Goal: Navigation & Orientation: Find specific page/section

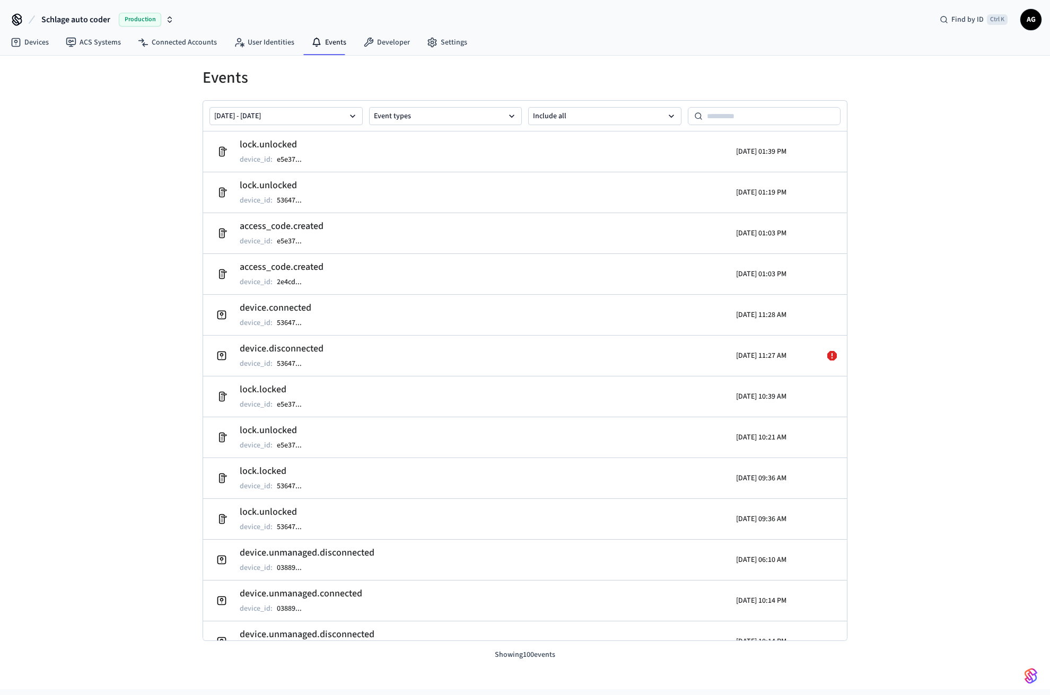
click at [81, 20] on span "Schlage auto coder" at bounding box center [75, 19] width 69 height 13
click at [87, 207] on div "Events [DATE] - [DATE] Event types Include all lock.unlocked device_id : e5e37 …" at bounding box center [525, 373] width 1050 height 634
click at [458, 42] on link "Settings" at bounding box center [446, 42] width 57 height 19
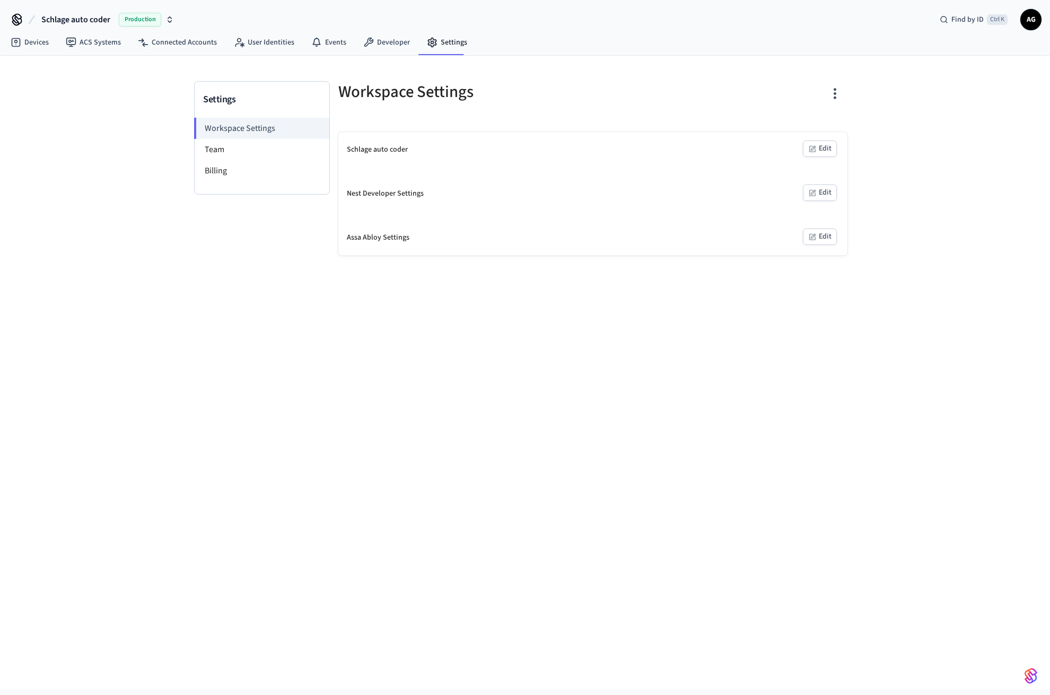
click at [820, 151] on button "Edit" at bounding box center [820, 149] width 34 height 16
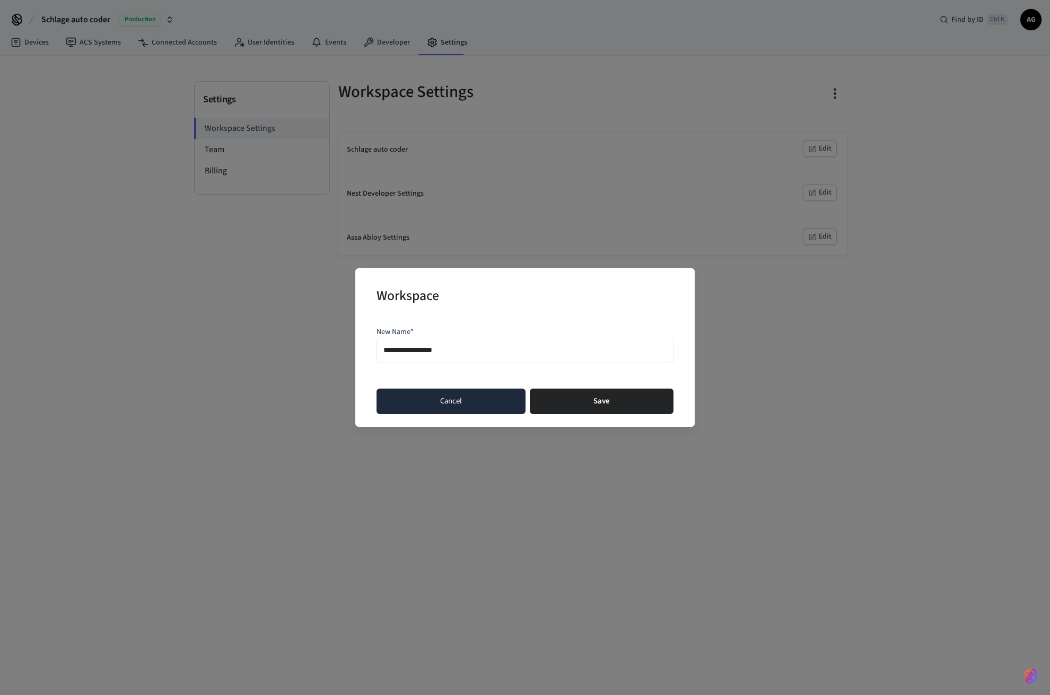
click at [452, 402] on button "Cancel" at bounding box center [450, 401] width 149 height 25
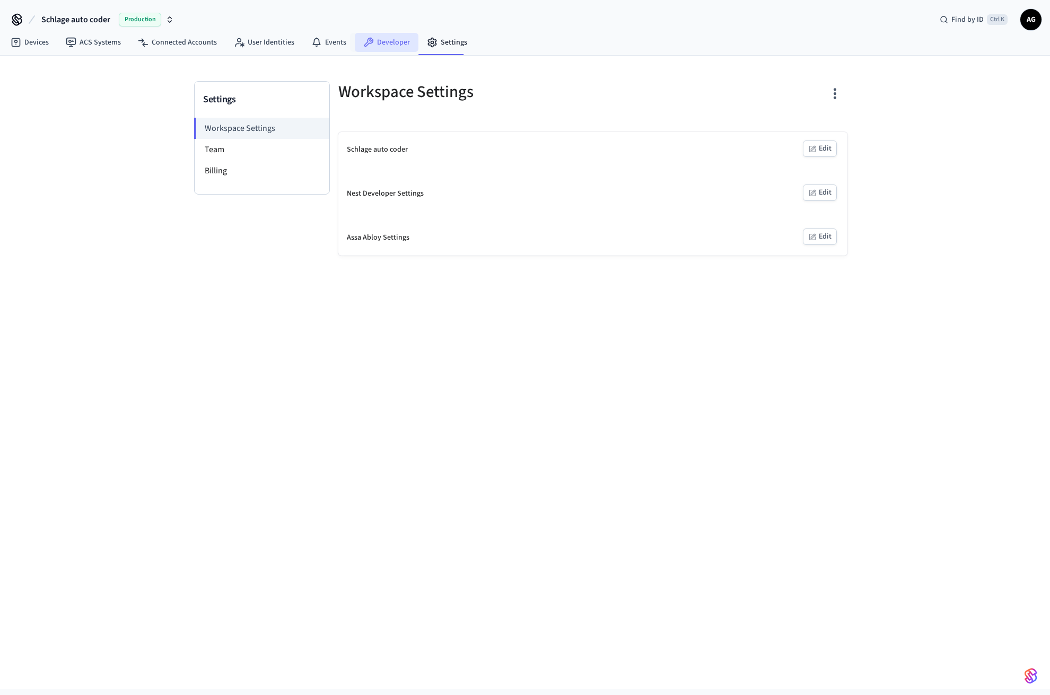
click at [395, 40] on link "Developer" at bounding box center [387, 42] width 64 height 19
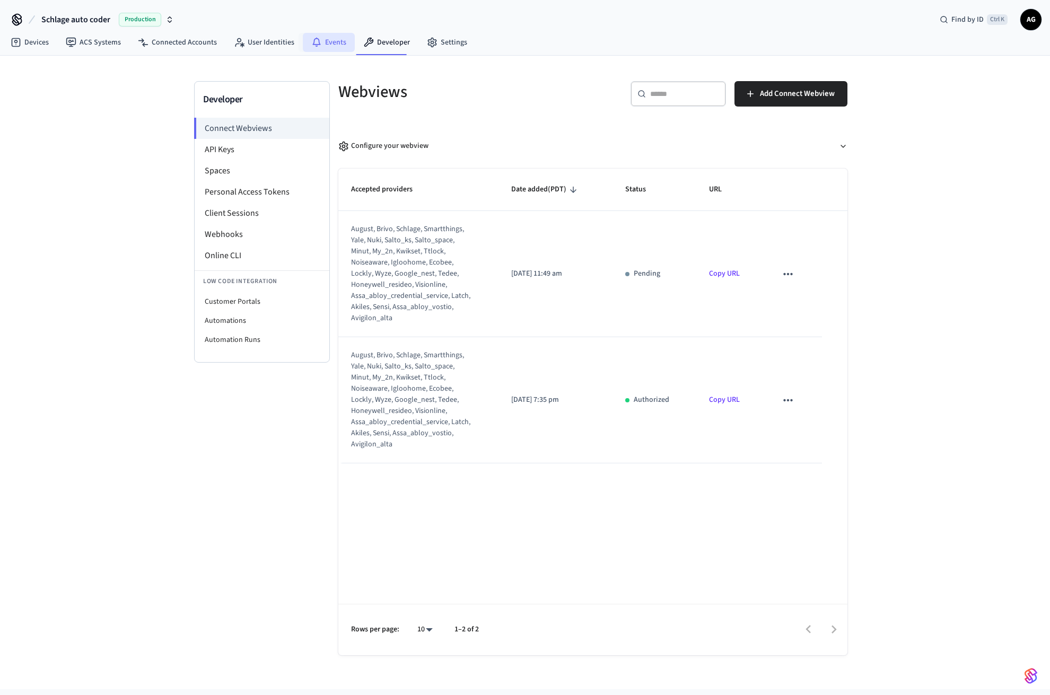
click at [324, 43] on link "Events" at bounding box center [329, 42] width 52 height 19
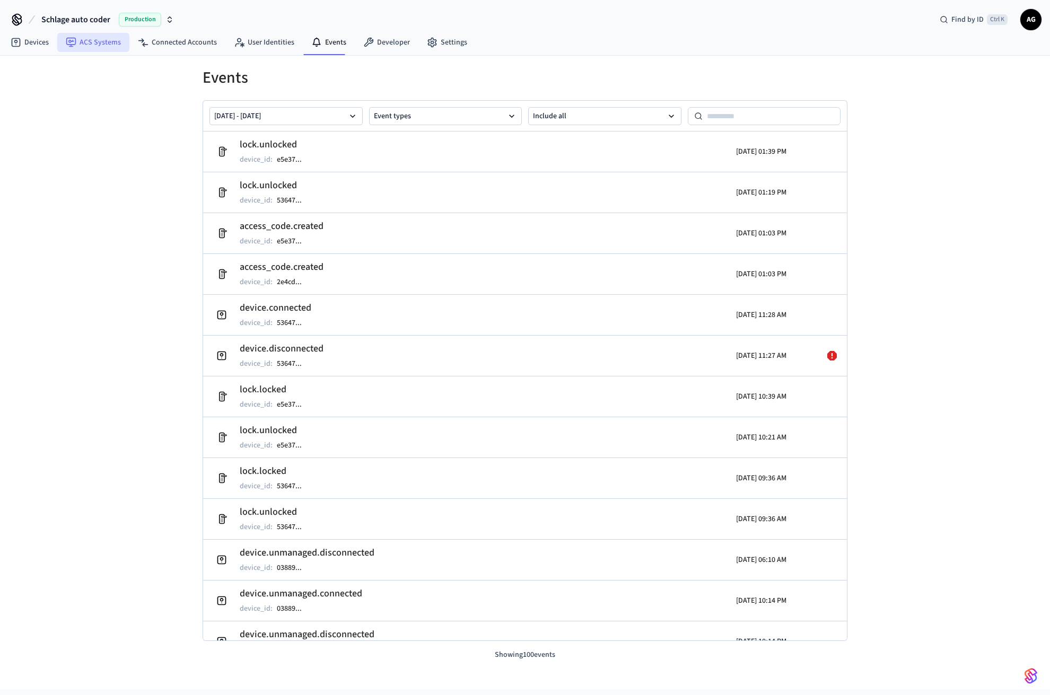
click at [89, 47] on link "ACS Systems" at bounding box center [93, 42] width 72 height 19
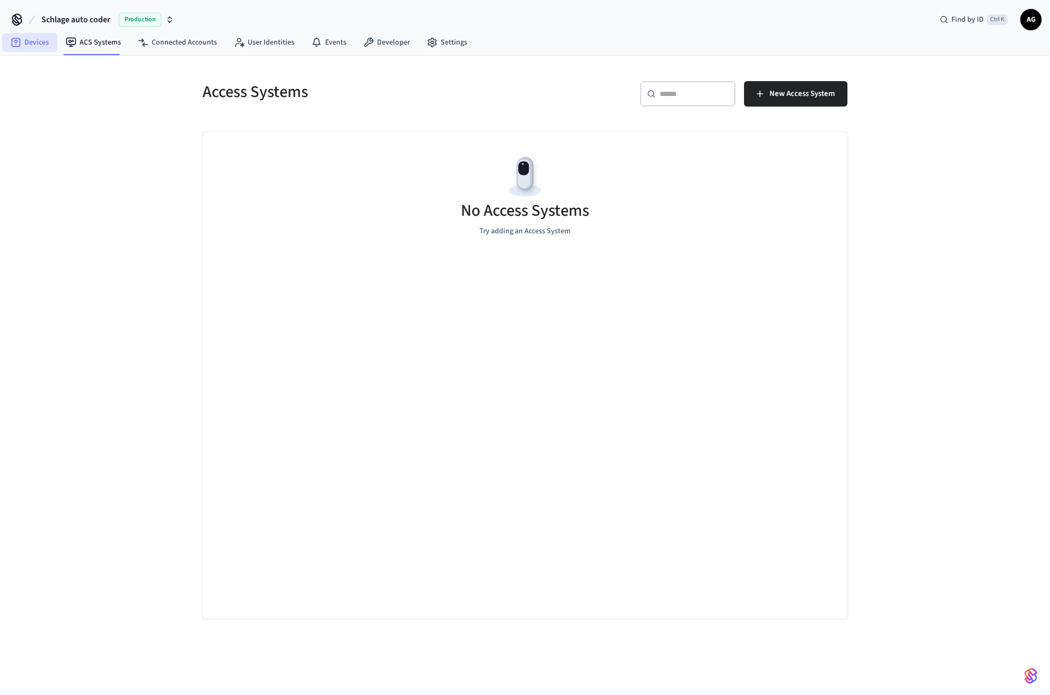
click at [17, 48] on link "Devices" at bounding box center [29, 42] width 55 height 19
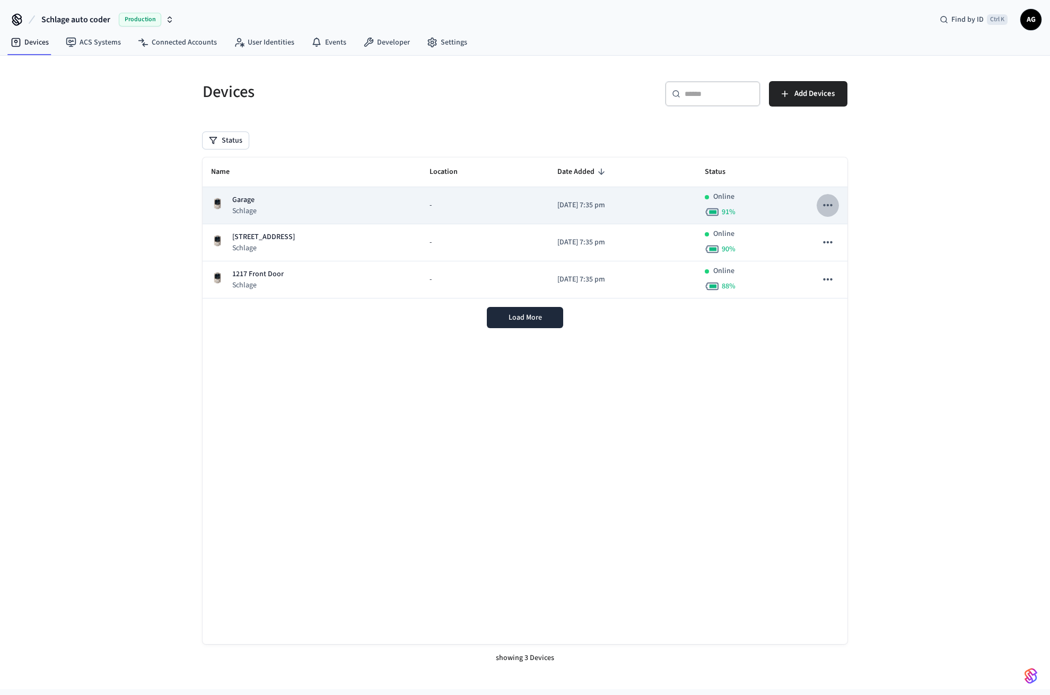
click at [829, 209] on icon "sticky table" at bounding box center [828, 205] width 14 height 14
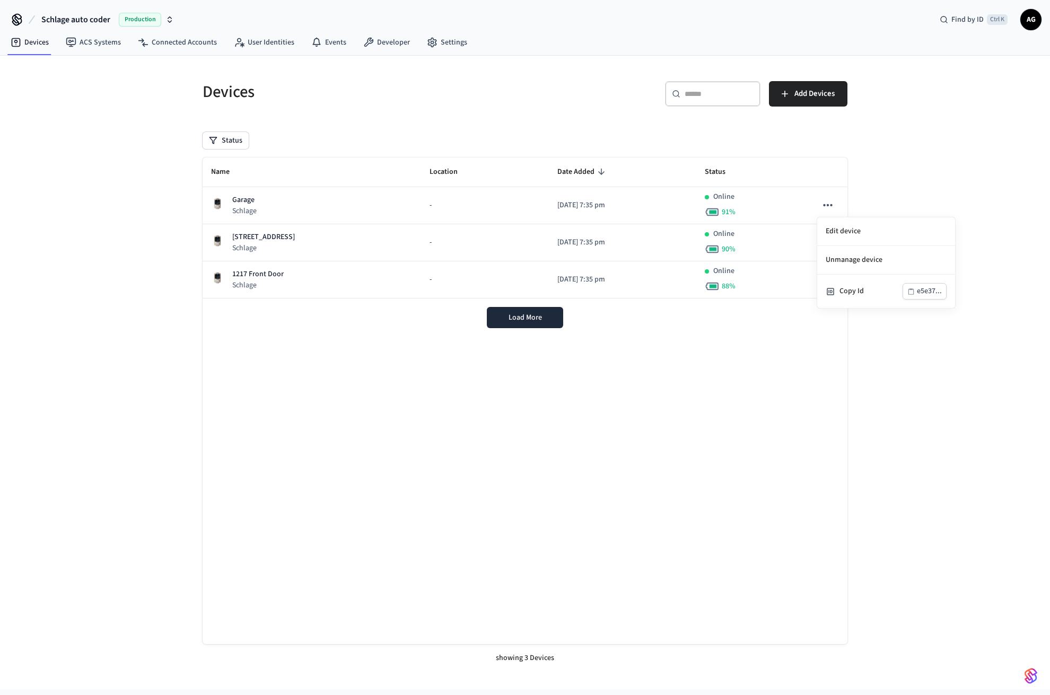
click at [962, 178] on div at bounding box center [525, 347] width 1050 height 695
click at [939, 235] on div "Devices ​ ​ Add Devices Status Name Location Date Added Status Garage Schlage -…" at bounding box center [525, 373] width 1050 height 634
click at [327, 43] on link "Events" at bounding box center [329, 42] width 52 height 19
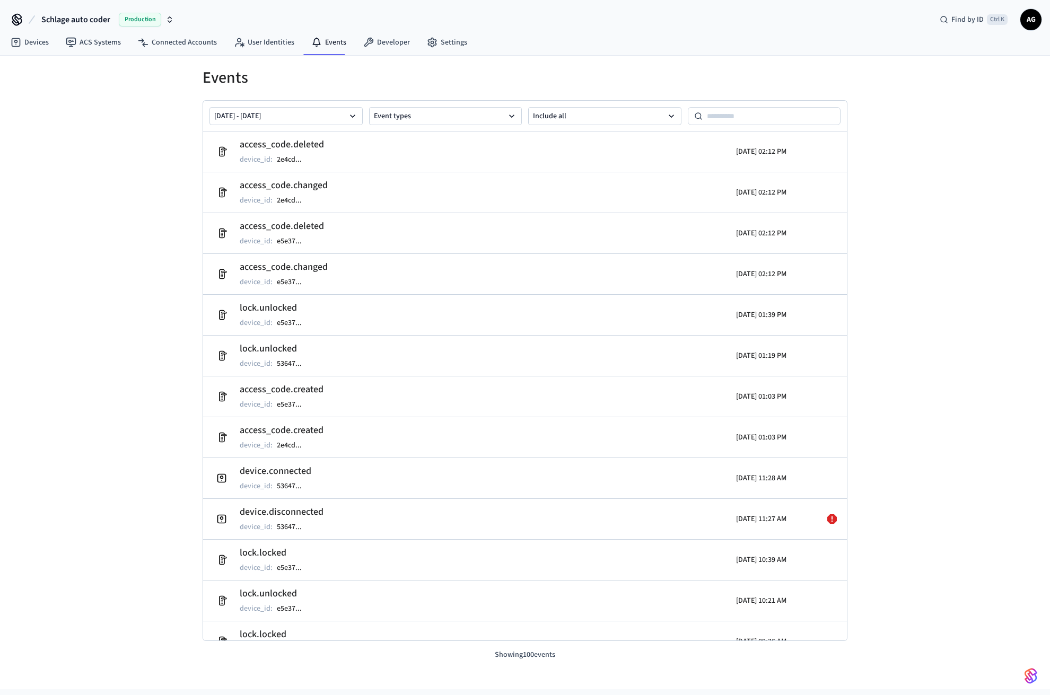
click at [128, 252] on div "Events [DATE] - [DATE] Event types Include all access_code.deleted device_id : …" at bounding box center [525, 373] width 1050 height 634
click at [457, 120] on button "Event types" at bounding box center [445, 116] width 153 height 18
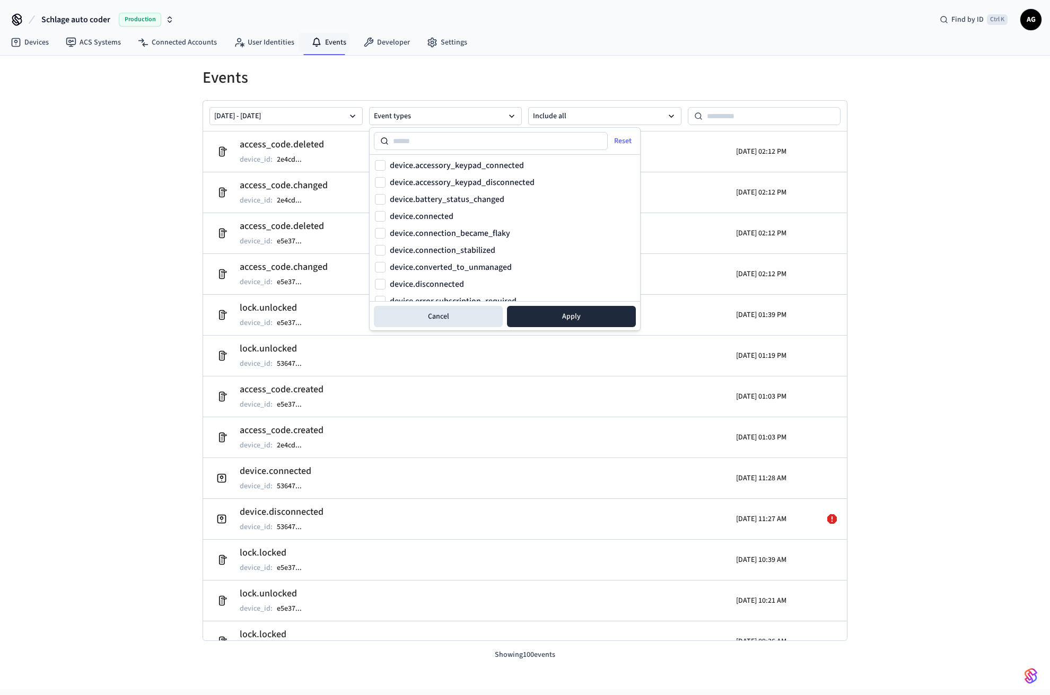
click at [636, 80] on h1 "Events" at bounding box center [525, 77] width 645 height 19
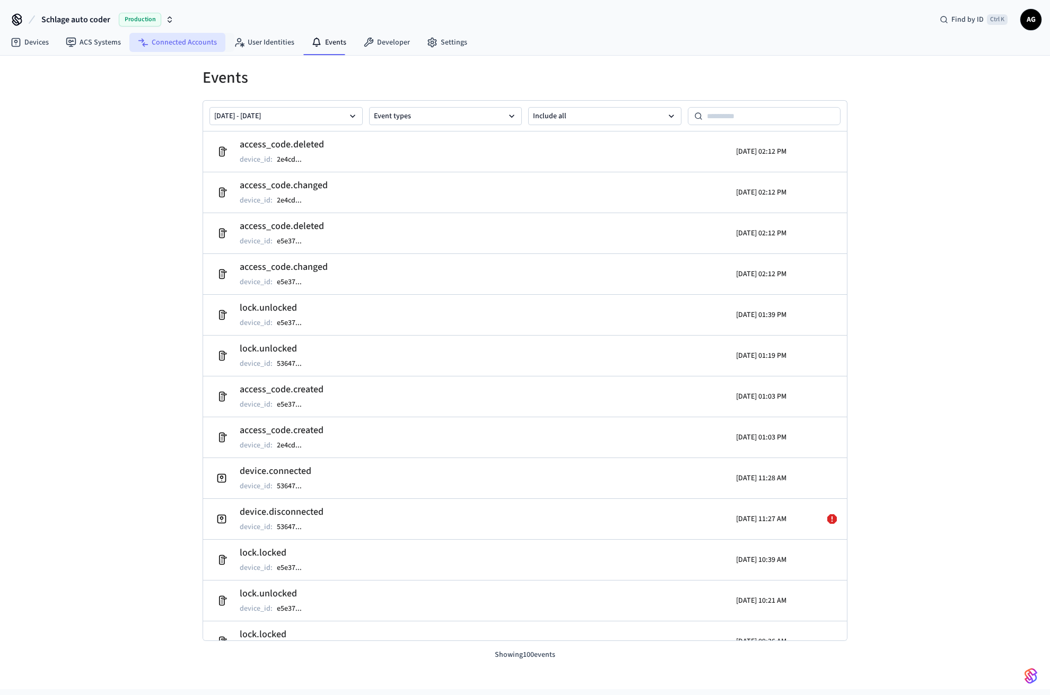
click at [187, 39] on link "Connected Accounts" at bounding box center [177, 42] width 96 height 19
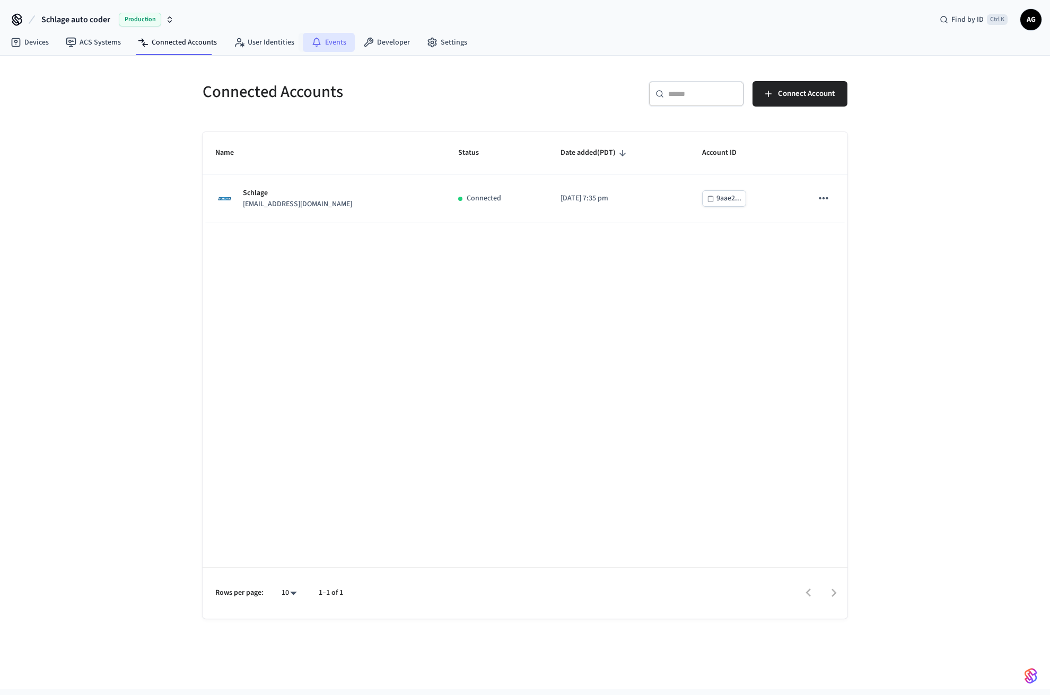
click at [328, 42] on link "Events" at bounding box center [329, 42] width 52 height 19
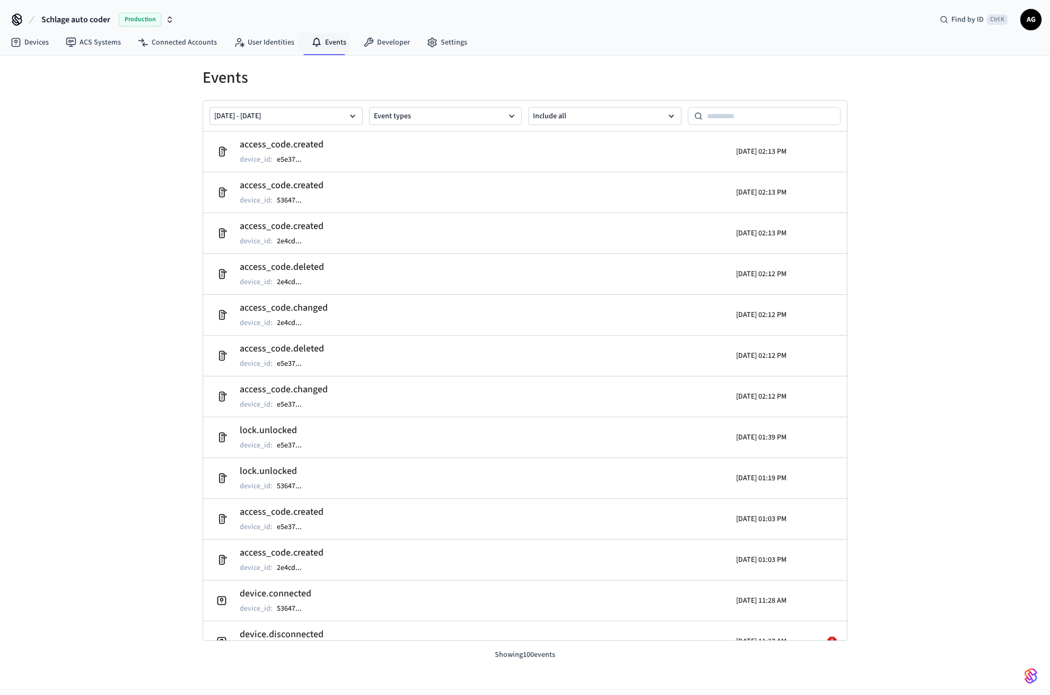
click at [952, 168] on div "Events [DATE] - [DATE] Event types Include all access_code.created device_id : …" at bounding box center [525, 373] width 1050 height 634
click at [169, 43] on link "Connected Accounts" at bounding box center [177, 42] width 96 height 19
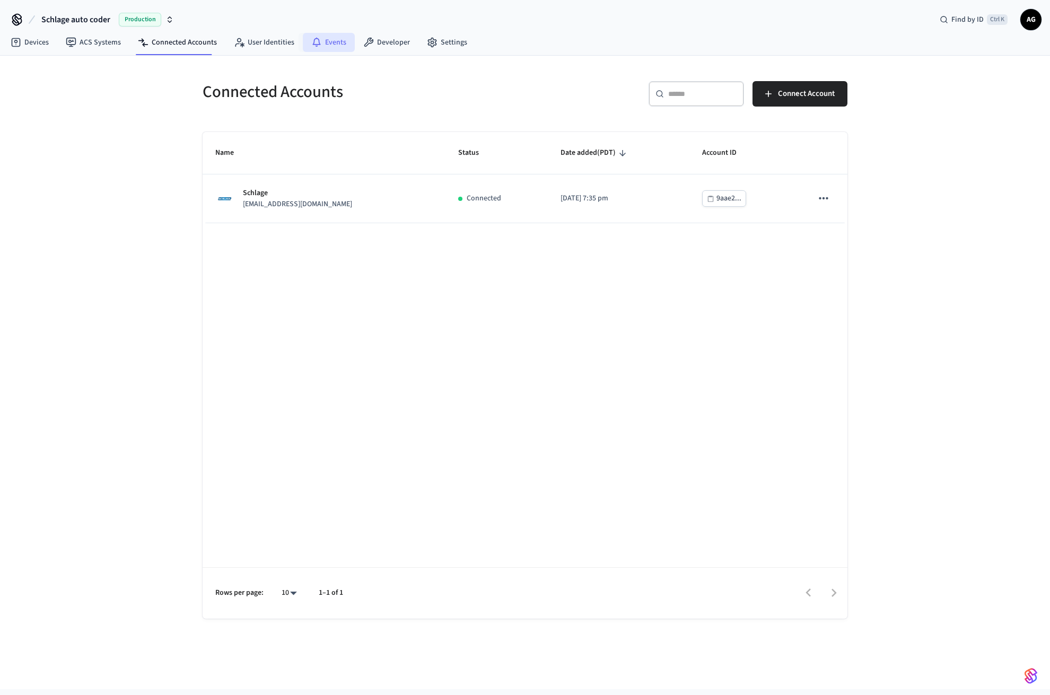
click at [326, 44] on link "Events" at bounding box center [329, 42] width 52 height 19
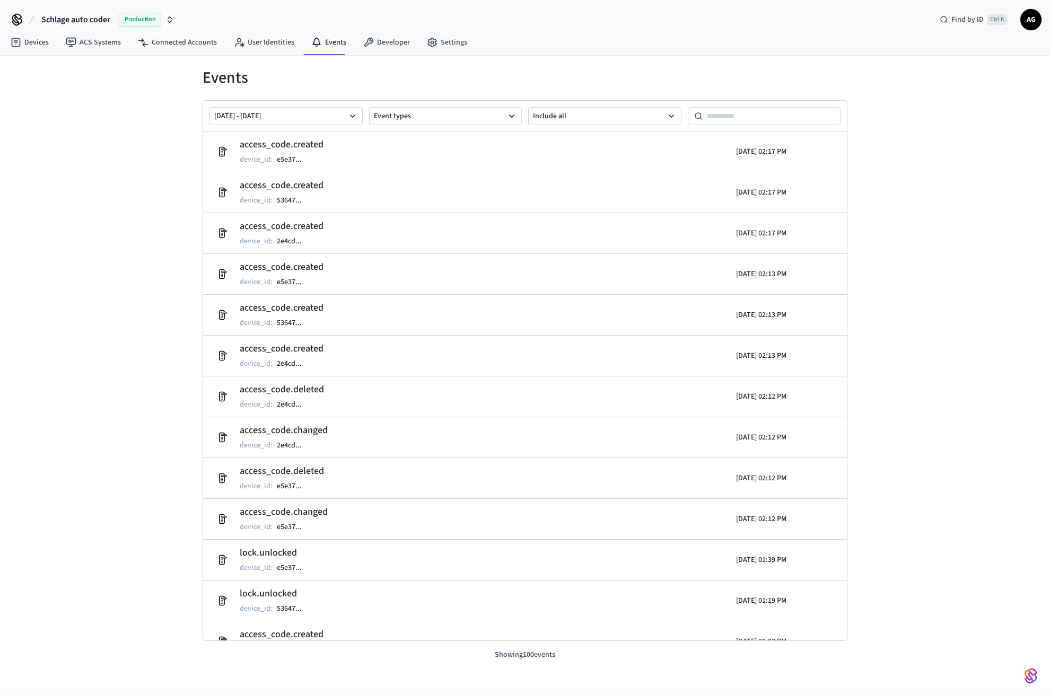
click at [54, 249] on div "Events [DATE] - [DATE] Event types Include all access_code.created device_id : …" at bounding box center [525, 373] width 1050 height 634
click at [938, 343] on div "Events [DATE] - [DATE] Event types Include all access_code.created device_id : …" at bounding box center [525, 373] width 1050 height 634
click at [348, 123] on button "[DATE] - [DATE]" at bounding box center [285, 116] width 153 height 18
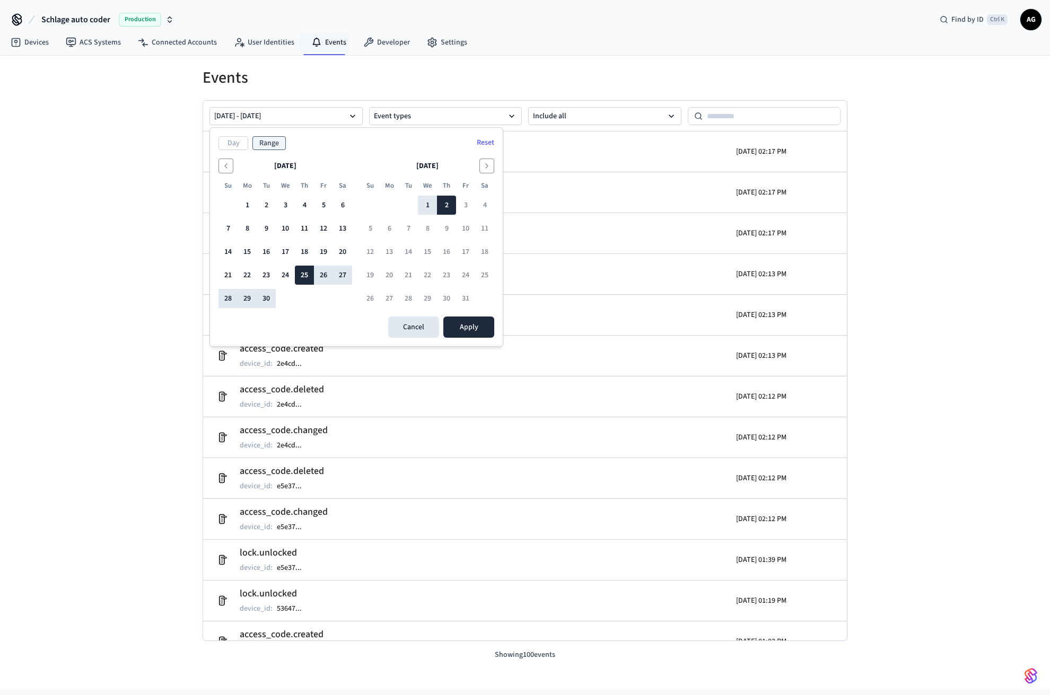
click at [960, 187] on div "Events [DATE] - [DATE] Event types Include all access_code.created device_id : …" at bounding box center [525, 373] width 1050 height 634
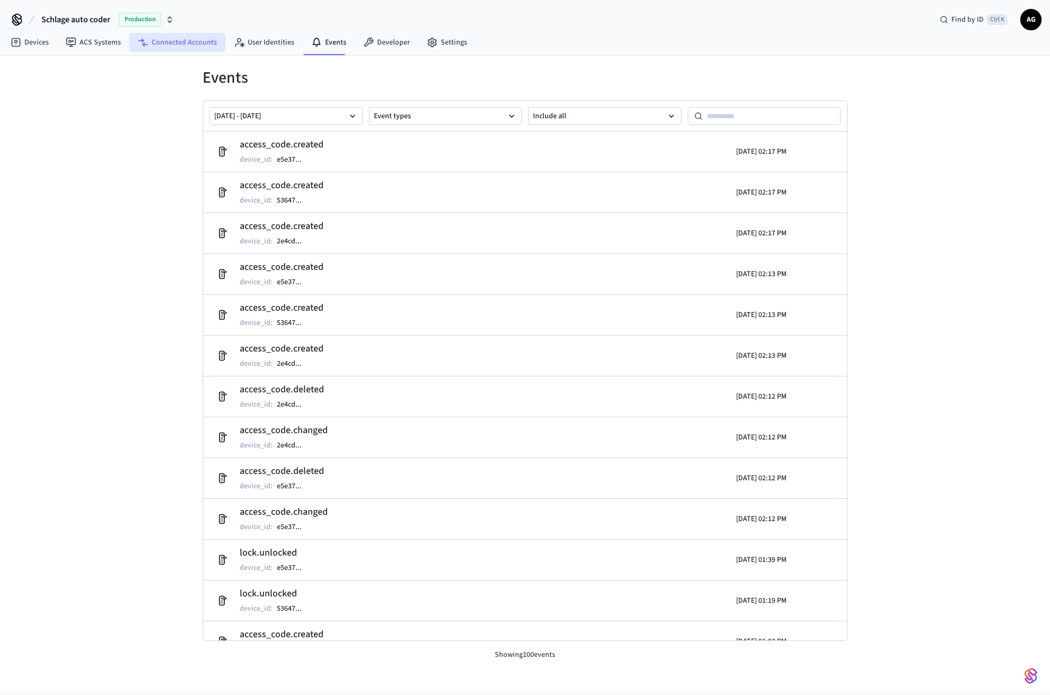
click at [168, 45] on link "Connected Accounts" at bounding box center [177, 42] width 96 height 19
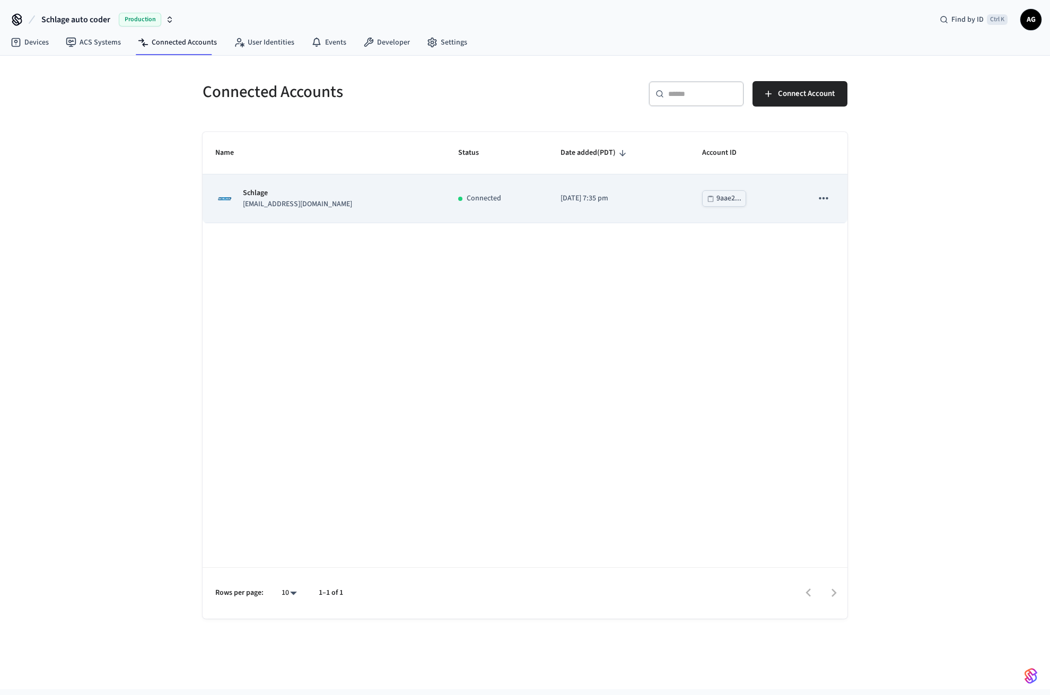
click at [824, 200] on icon "sticky table" at bounding box center [824, 198] width 14 height 14
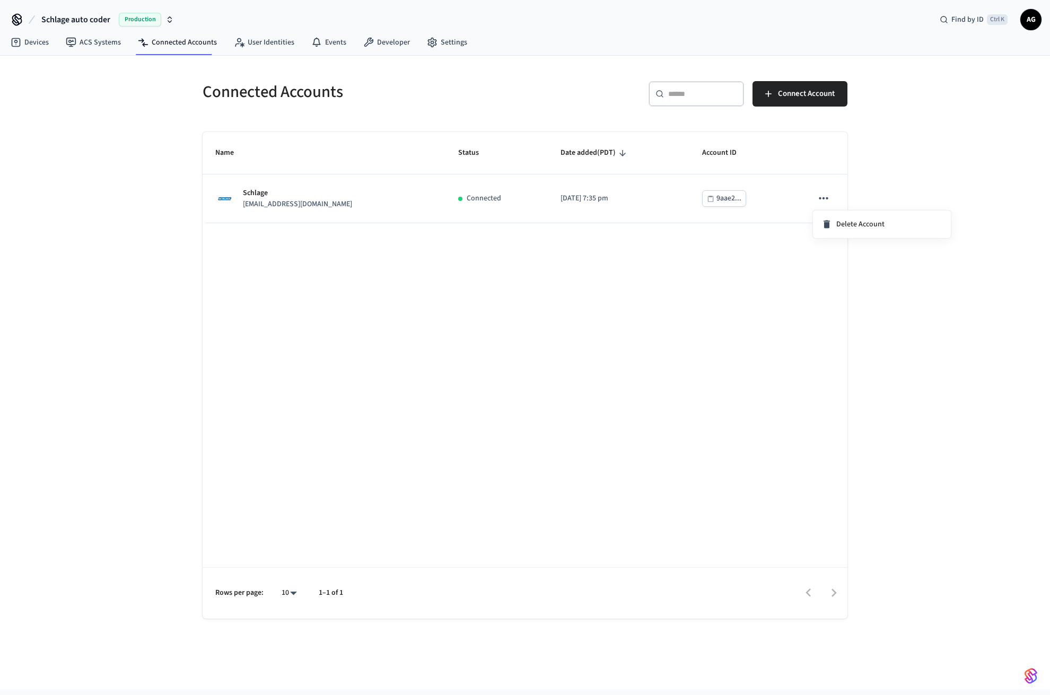
click at [592, 286] on div at bounding box center [525, 347] width 1050 height 695
click at [35, 45] on link "Devices" at bounding box center [29, 42] width 55 height 19
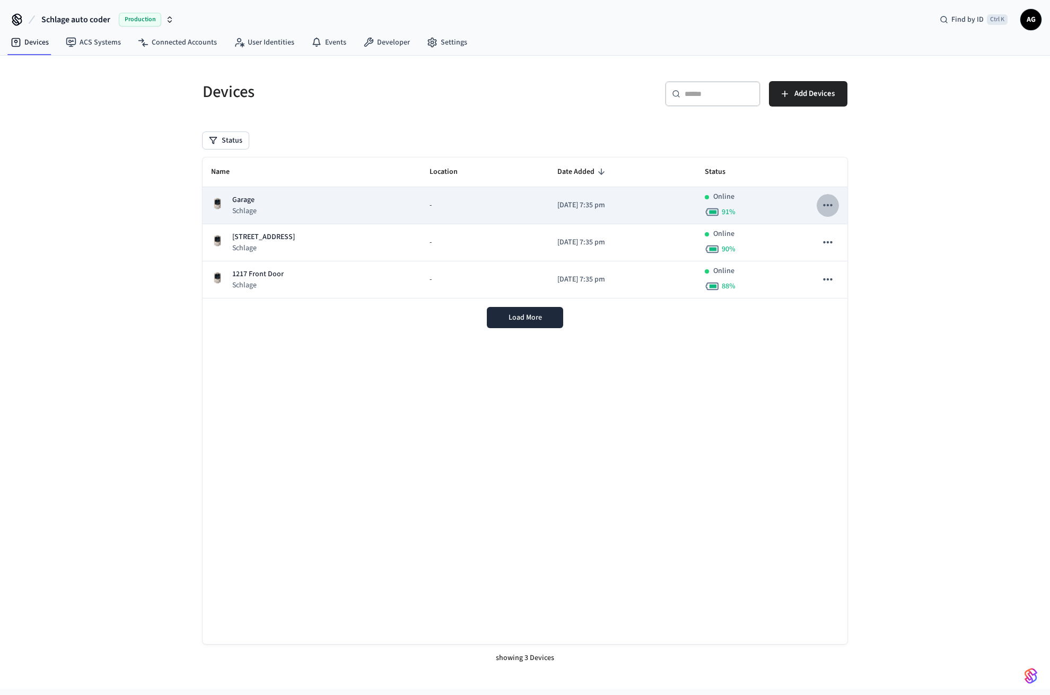
click at [828, 208] on icon "sticky table" at bounding box center [828, 205] width 14 height 14
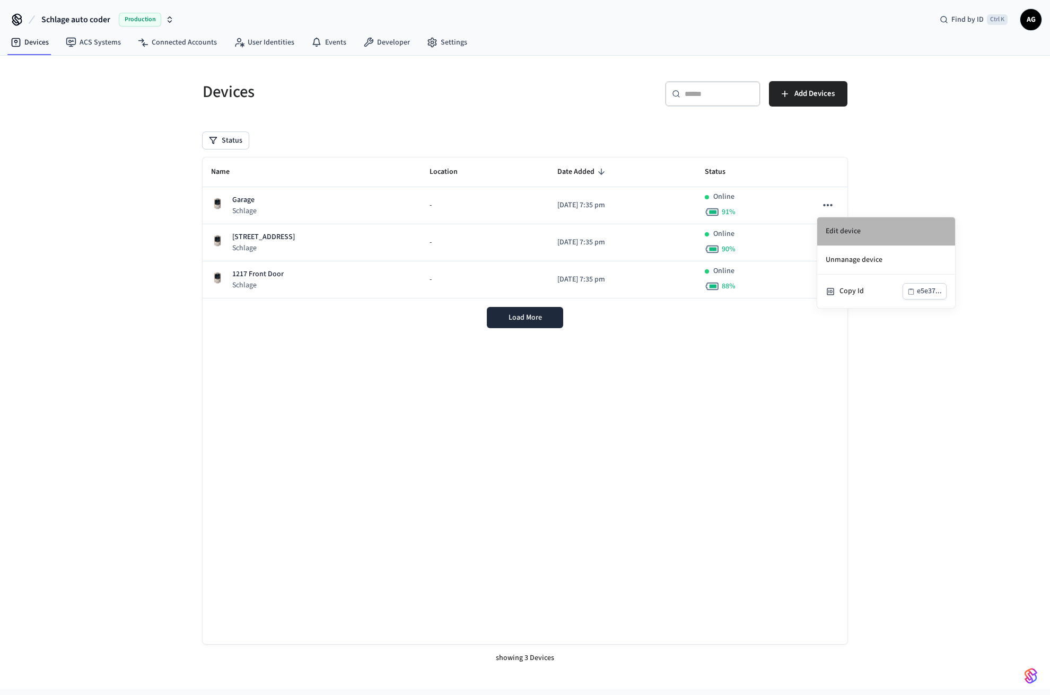
click at [841, 226] on li "Edit device" at bounding box center [886, 231] width 138 height 29
click at [91, 46] on link "ACS Systems" at bounding box center [93, 42] width 72 height 19
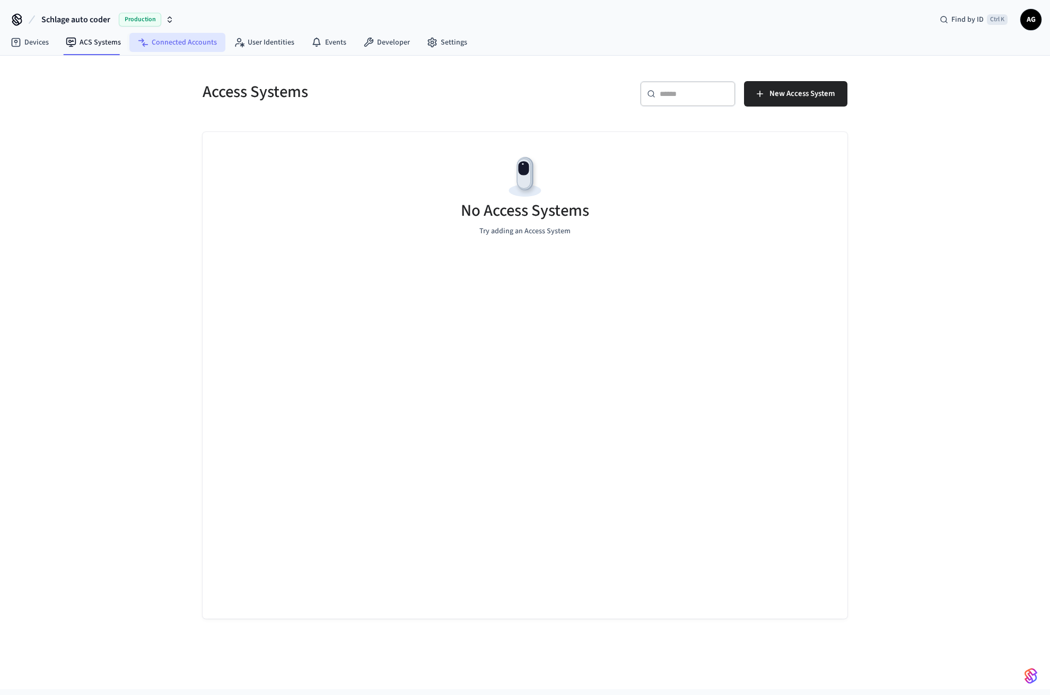
click at [166, 37] on link "Connected Accounts" at bounding box center [177, 42] width 96 height 19
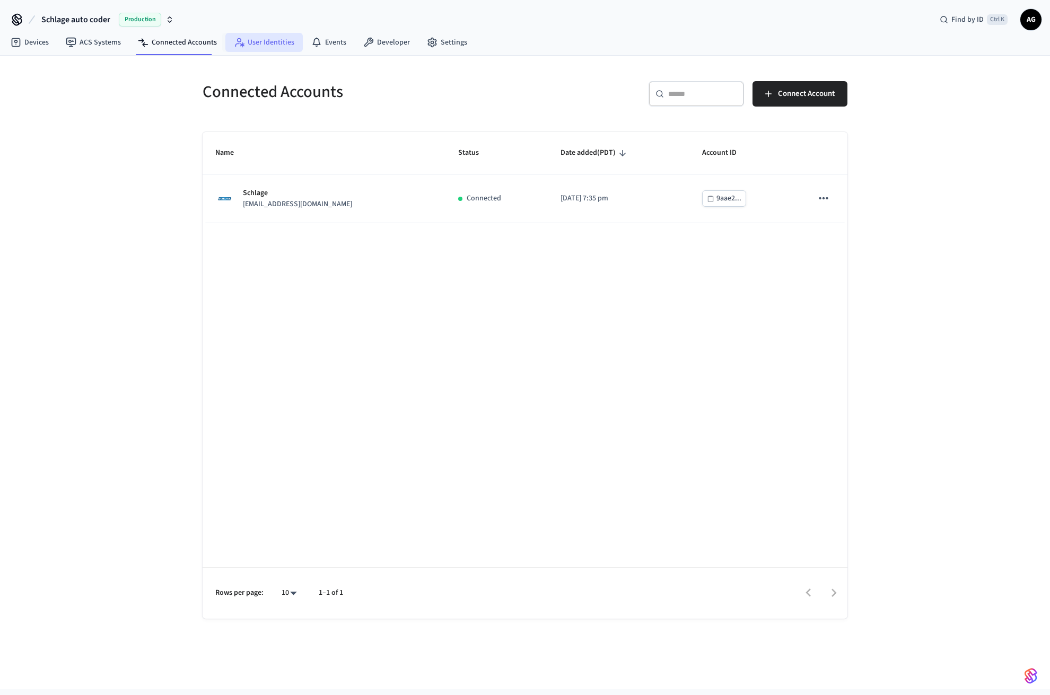
click at [256, 42] on link "User Identities" at bounding box center [263, 42] width 77 height 19
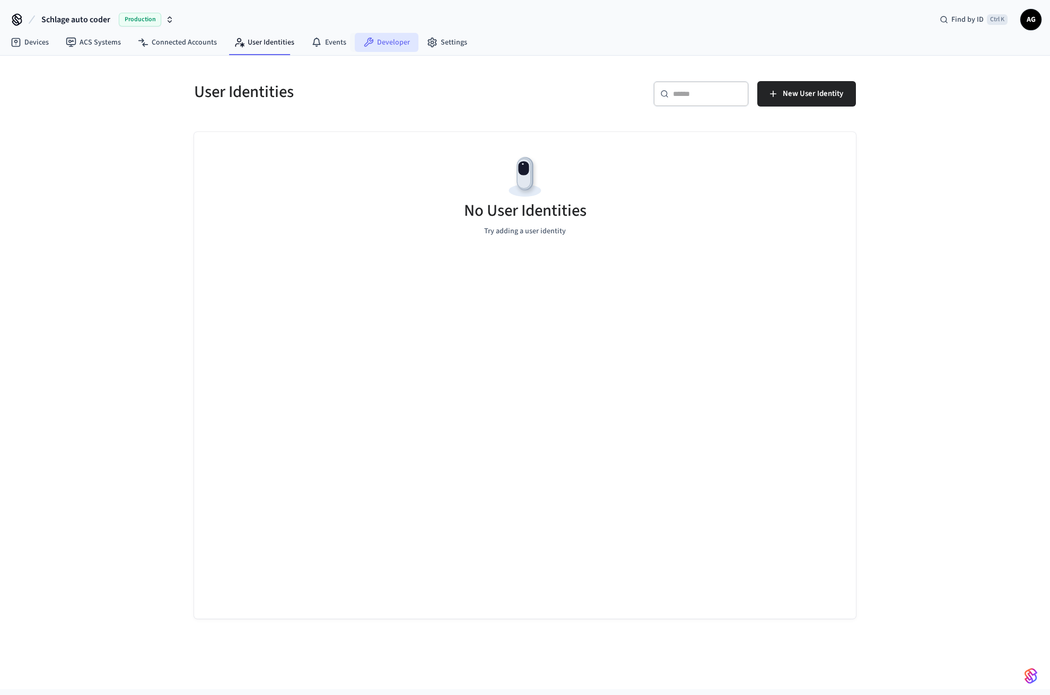
click at [393, 46] on link "Developer" at bounding box center [387, 42] width 64 height 19
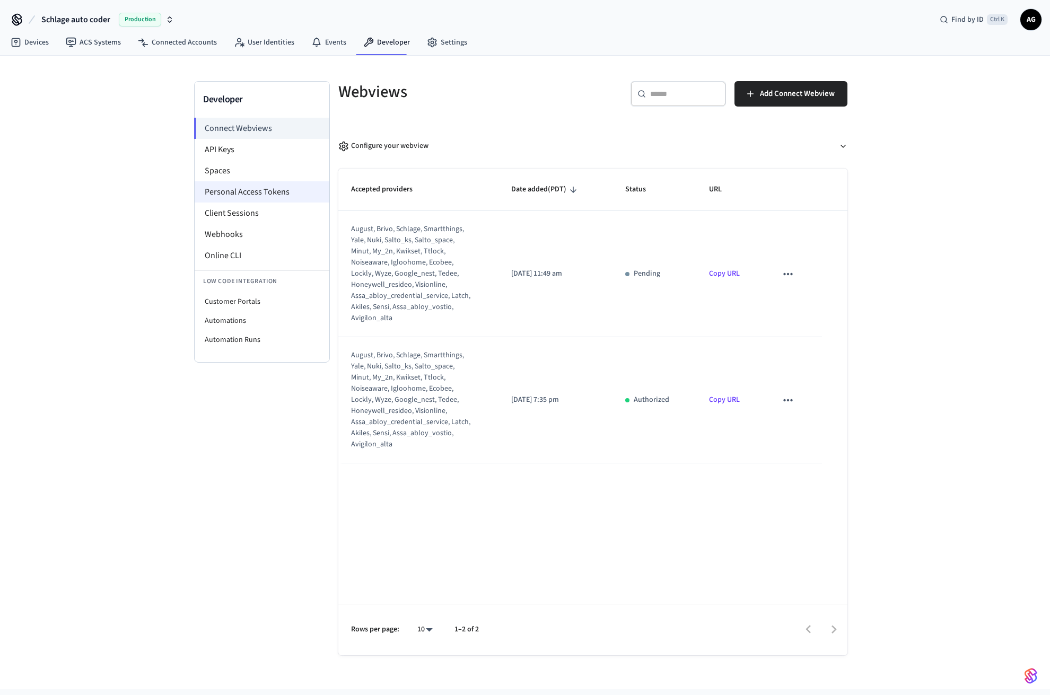
click at [241, 188] on li "Personal Access Tokens" at bounding box center [262, 191] width 135 height 21
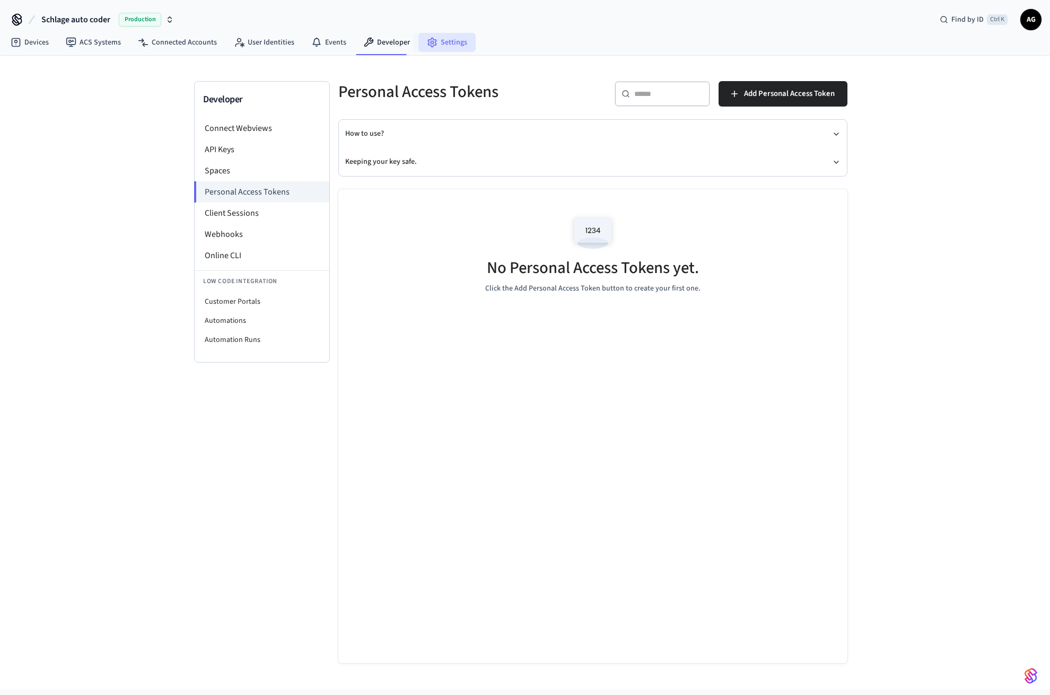
click at [439, 44] on link "Settings" at bounding box center [446, 42] width 57 height 19
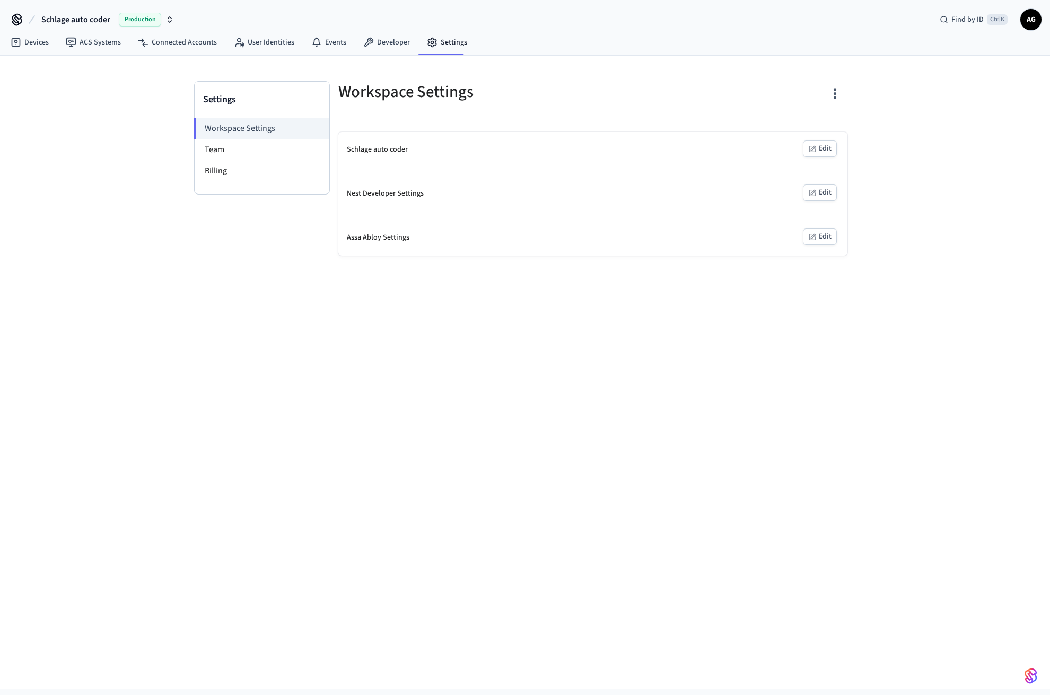
click at [362, 155] on div "Schlage auto coder" at bounding box center [377, 149] width 61 height 11
click at [813, 150] on icon "button" at bounding box center [813, 147] width 5 height 5
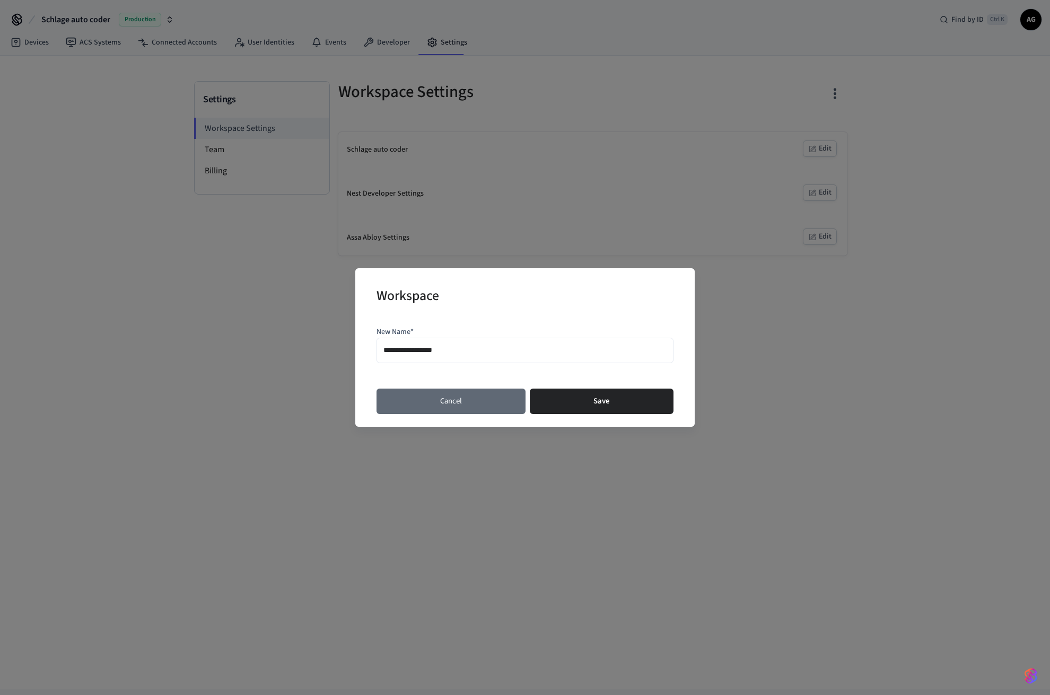
click at [426, 407] on button "Cancel" at bounding box center [450, 401] width 149 height 25
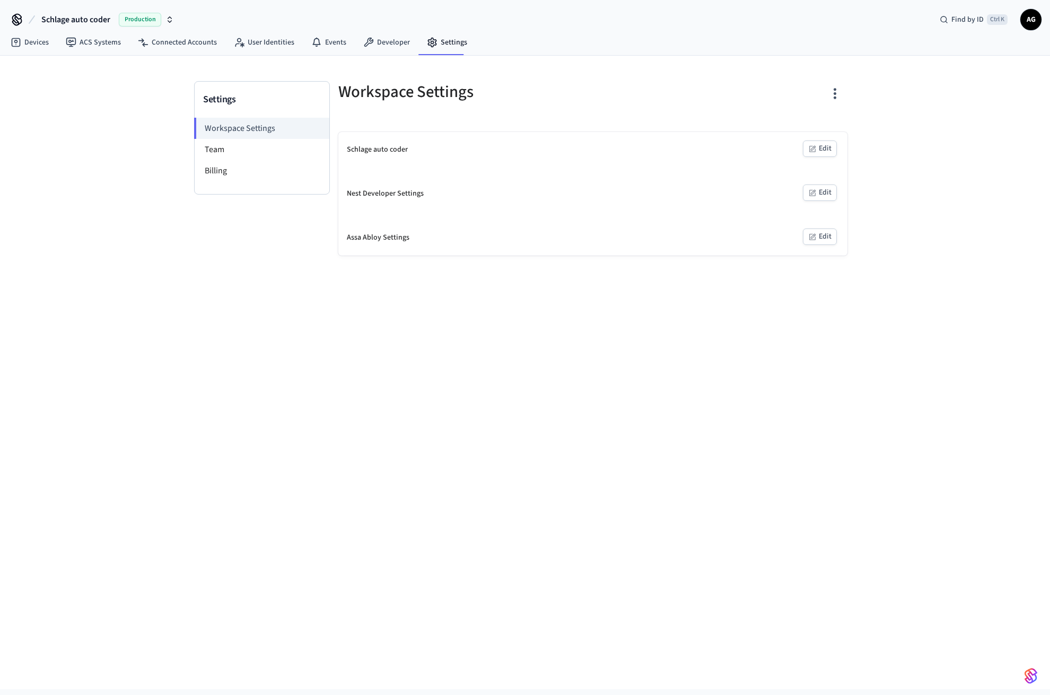
click at [211, 458] on div "Settings Workspace Settings Team Billing Workspace Settings Schlage auto coder …" at bounding box center [525, 373] width 1050 height 634
click at [392, 45] on link "Developer" at bounding box center [387, 42] width 64 height 19
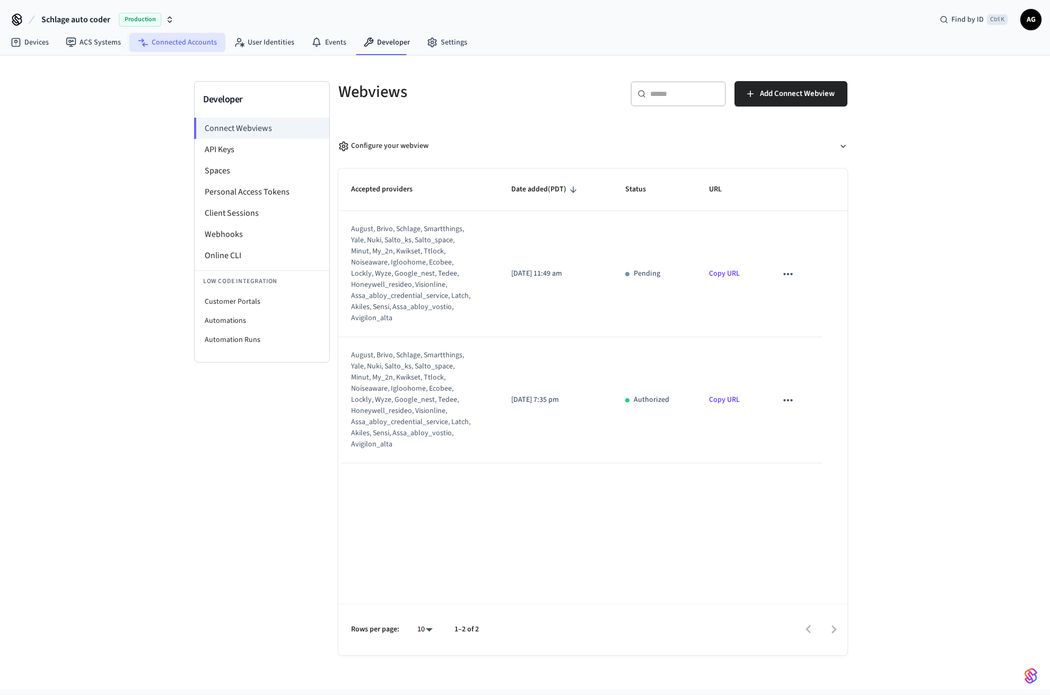
click at [183, 47] on link "Connected Accounts" at bounding box center [177, 42] width 96 height 19
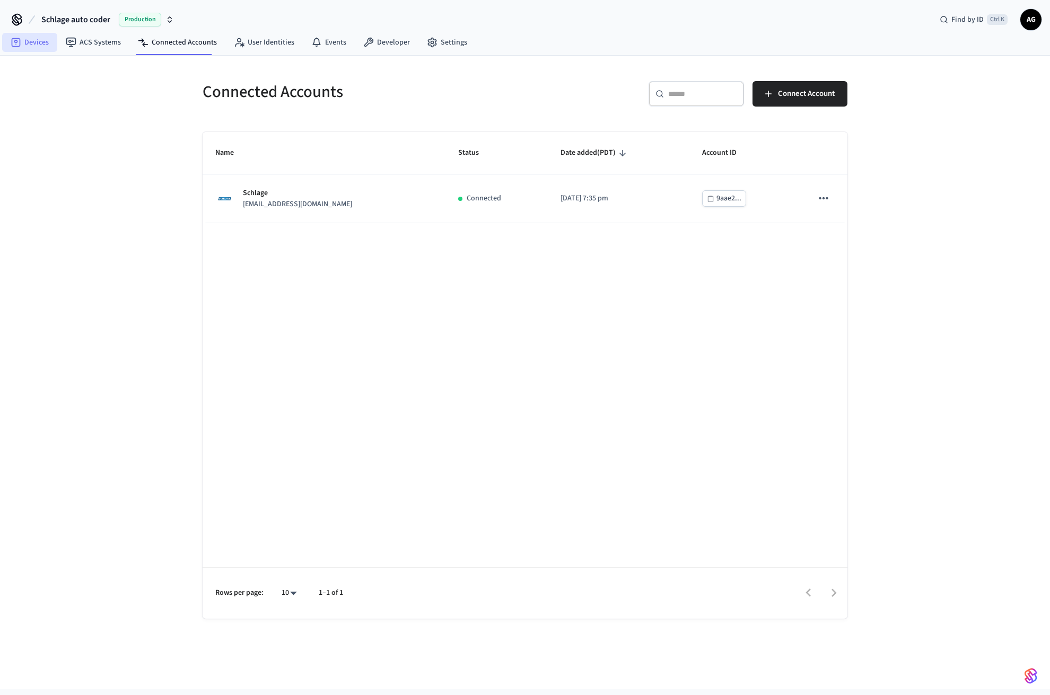
click at [26, 43] on link "Devices" at bounding box center [29, 42] width 55 height 19
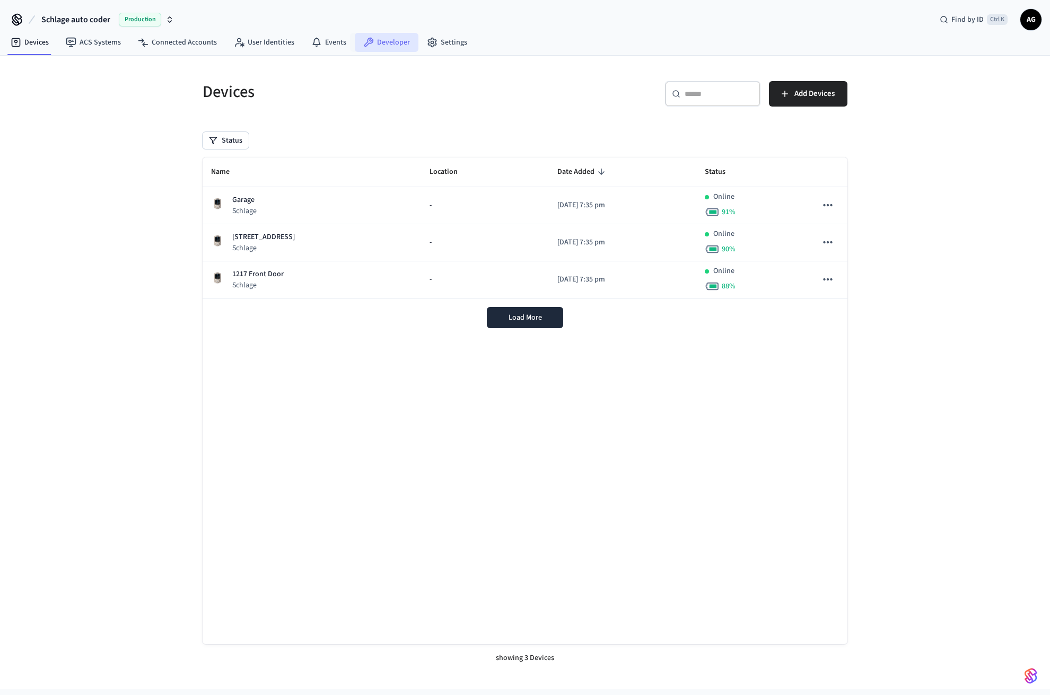
click at [395, 44] on link "Developer" at bounding box center [387, 42] width 64 height 19
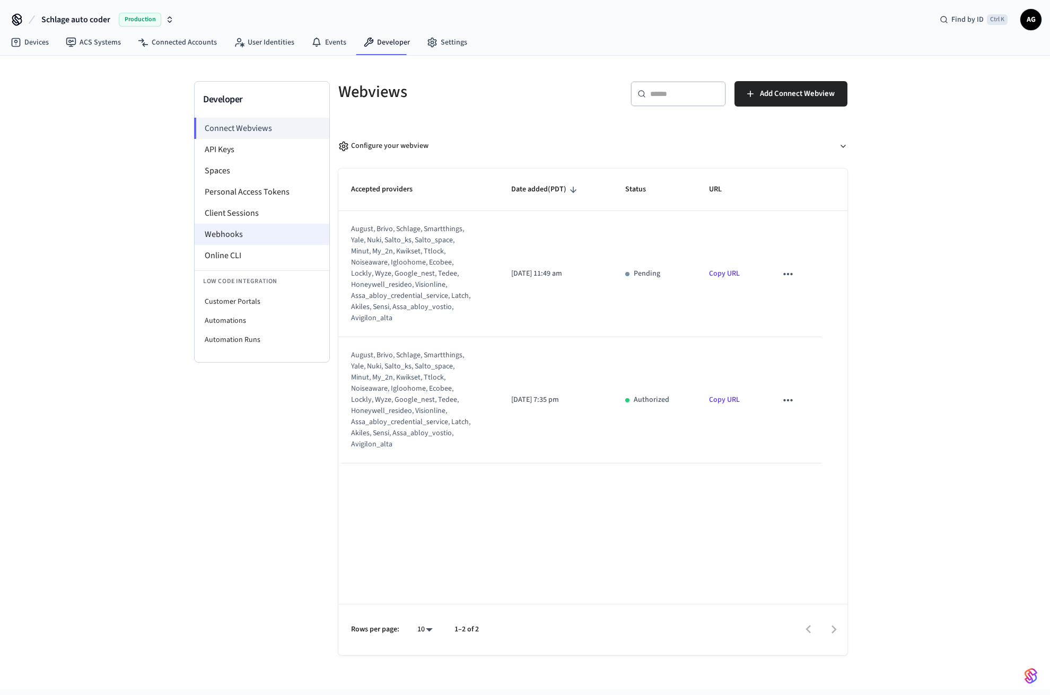
click at [235, 231] on li "Webhooks" at bounding box center [262, 234] width 135 height 21
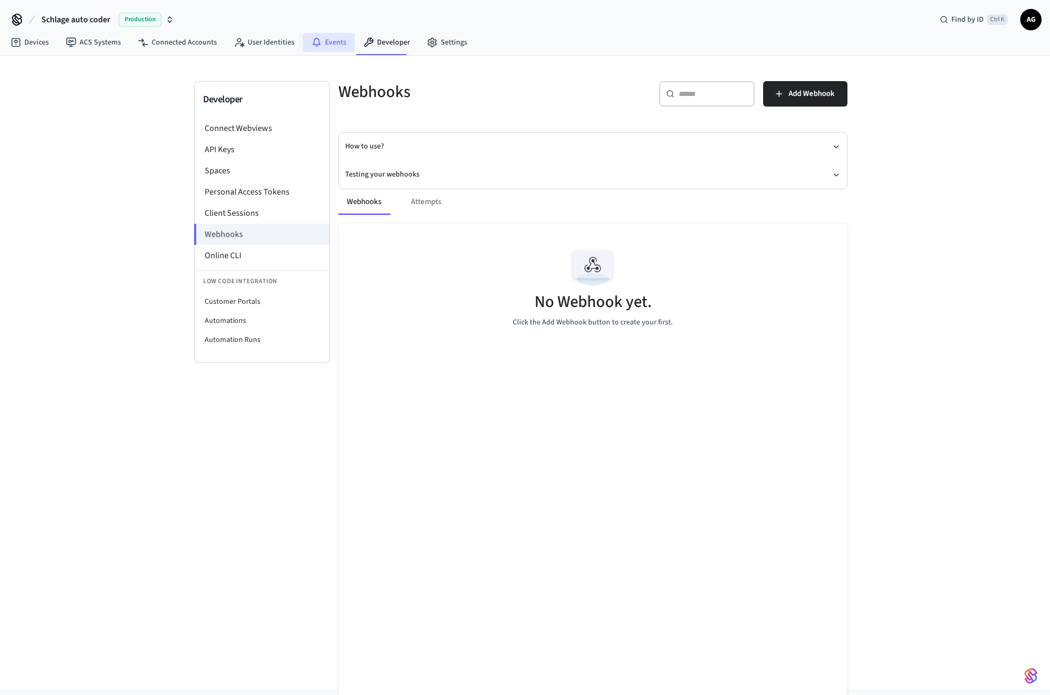
click at [328, 47] on link "Events" at bounding box center [329, 42] width 52 height 19
